Goal: Task Accomplishment & Management: Manage account settings

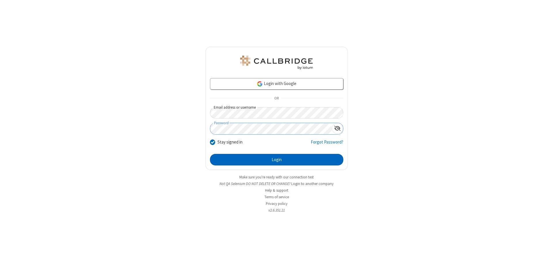
click at [277, 160] on button "Login" at bounding box center [276, 160] width 133 height 12
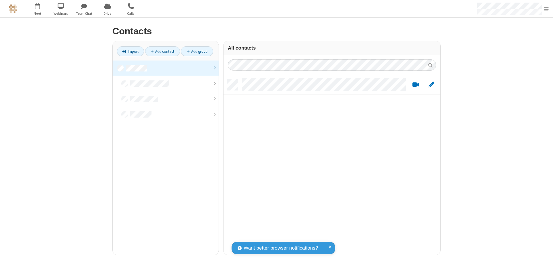
scroll to position [176, 213]
click at [166, 68] on link at bounding box center [166, 69] width 106 height 16
click at [162, 51] on link "Add contact" at bounding box center [162, 51] width 35 height 10
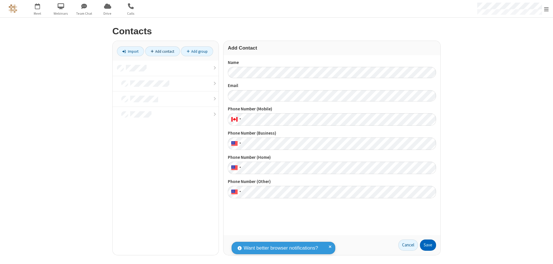
click at [428, 245] on button "Save" at bounding box center [428, 245] width 16 height 12
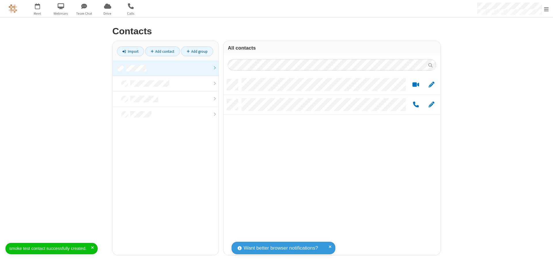
scroll to position [176, 213]
